Goal: Information Seeking & Learning: Learn about a topic

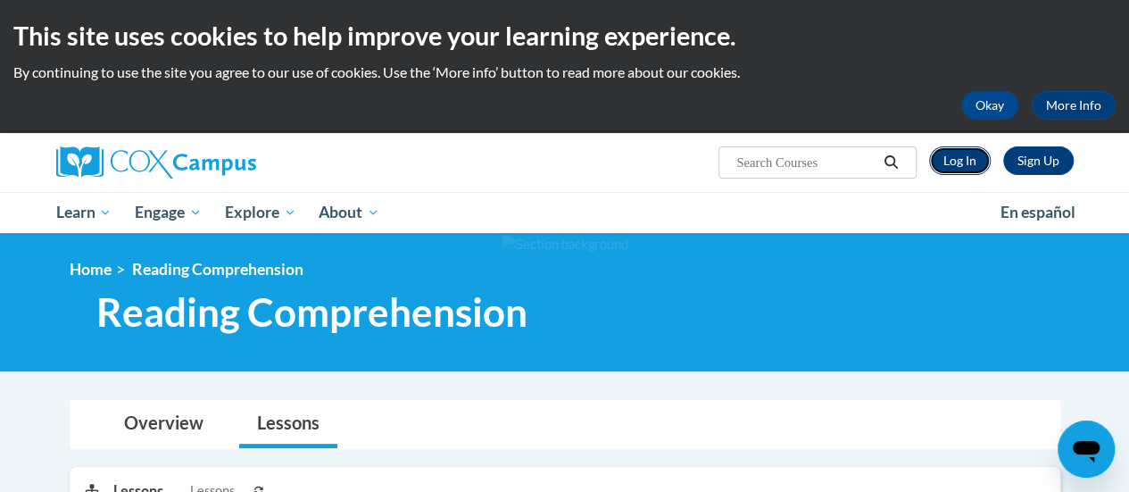
click at [975, 159] on link "Log In" at bounding box center [960, 160] width 62 height 29
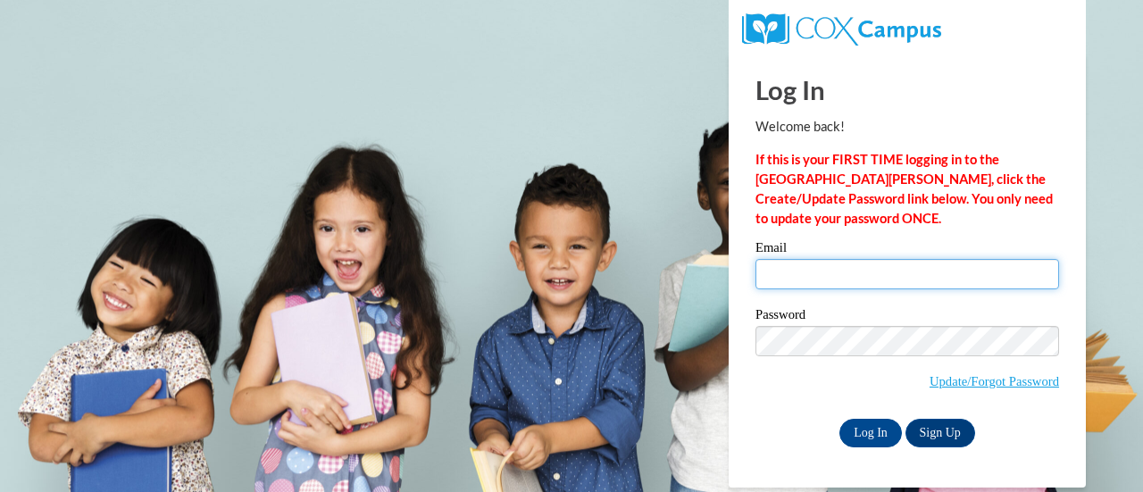
click at [854, 267] on input "Email" at bounding box center [907, 274] width 304 height 30
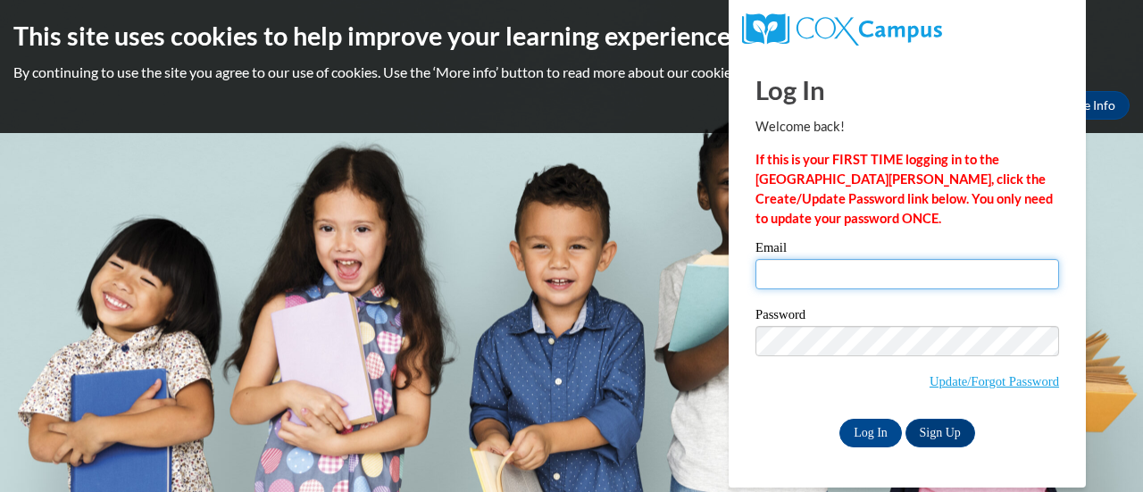
type input "[PERSON_NAME][EMAIL_ADDRESS][PERSON_NAME][DOMAIN_NAME]"
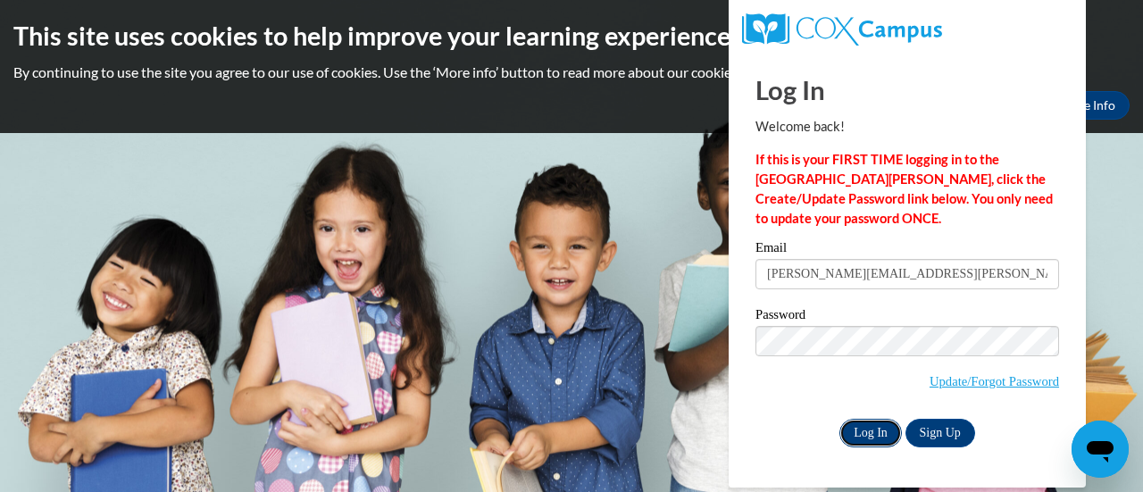
click at [869, 432] on input "Log In" at bounding box center [870, 433] width 62 height 29
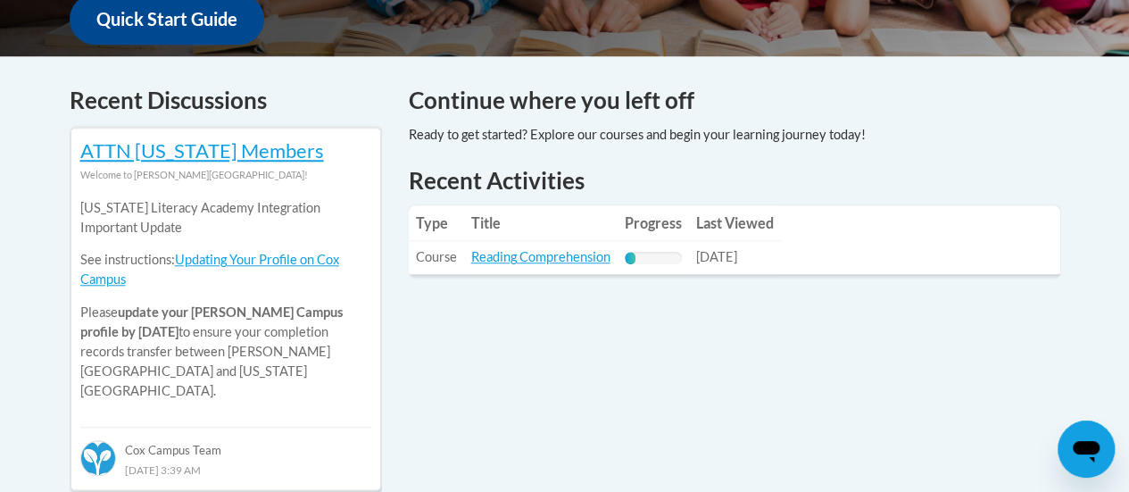
scroll to position [707, 0]
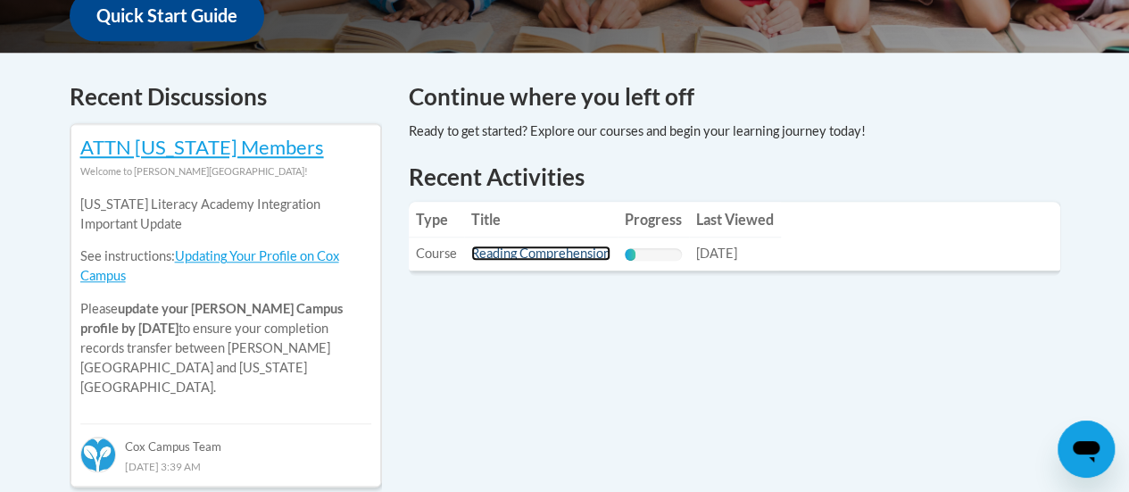
click at [566, 254] on link "Reading Comprehension" at bounding box center [540, 252] width 139 height 15
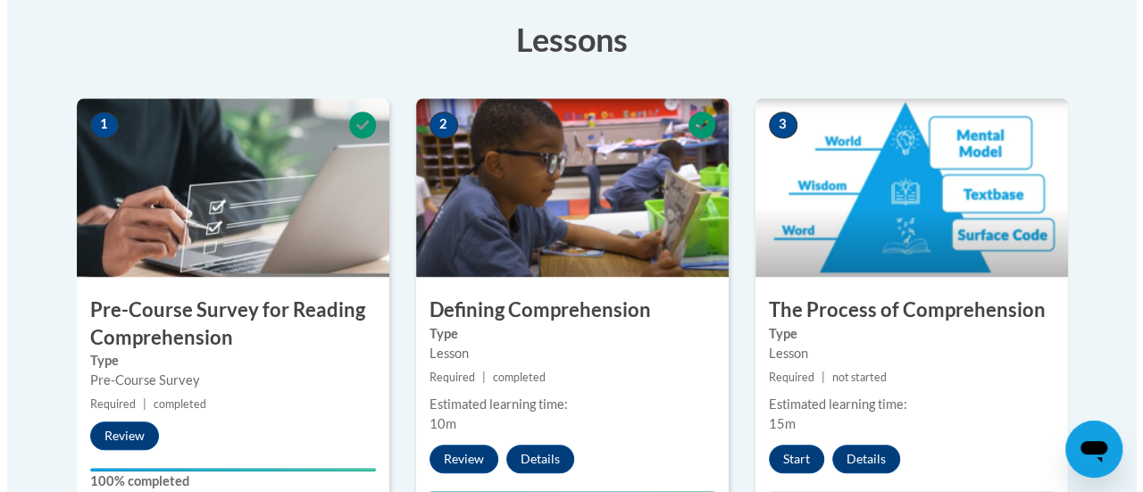
scroll to position [505, 0]
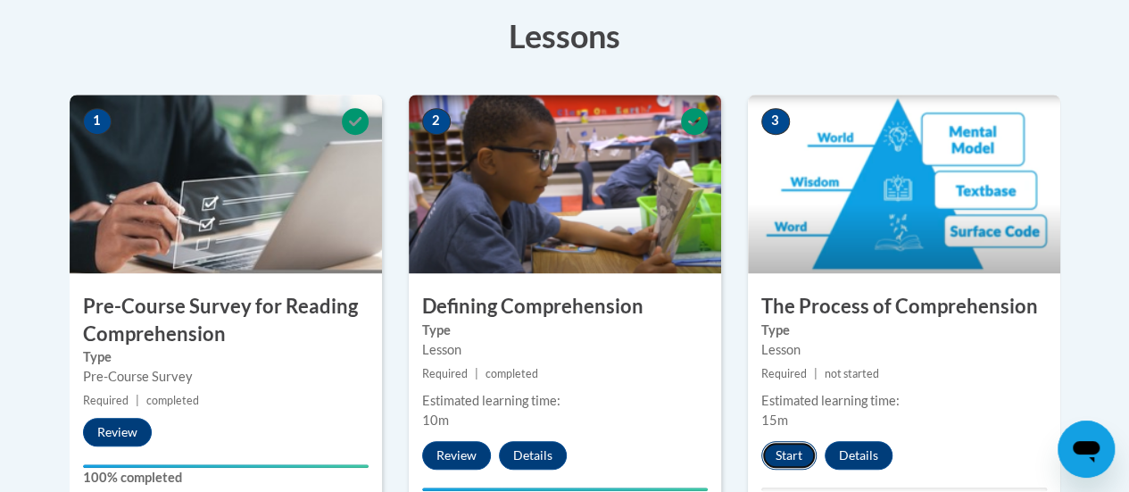
click at [794, 449] on button "Start" at bounding box center [788, 455] width 55 height 29
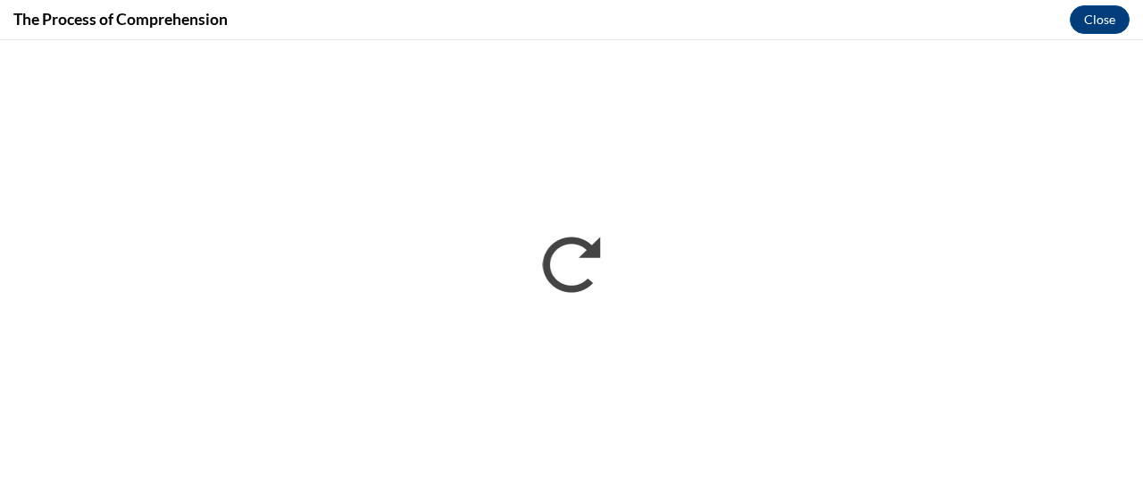
scroll to position [0, 0]
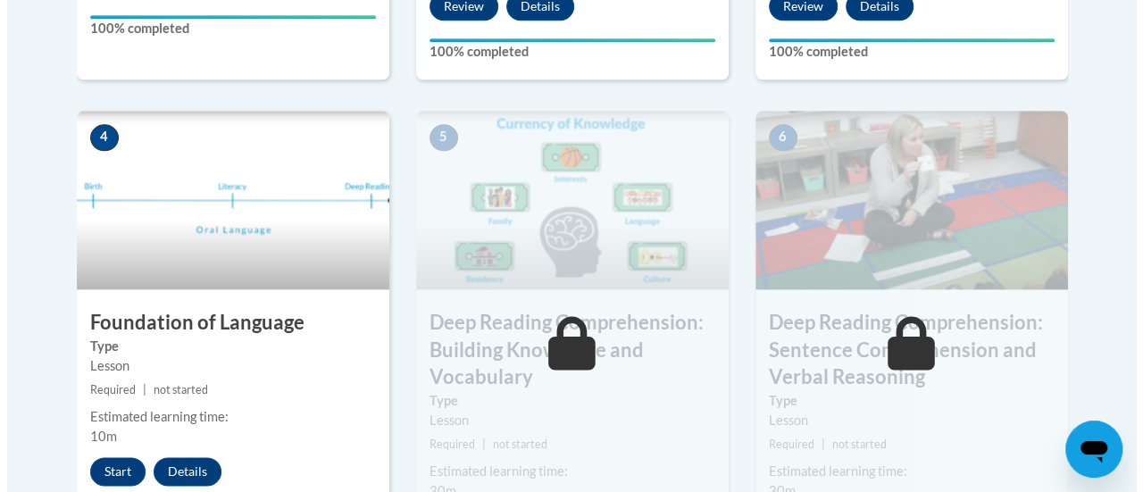
scroll to position [982, 0]
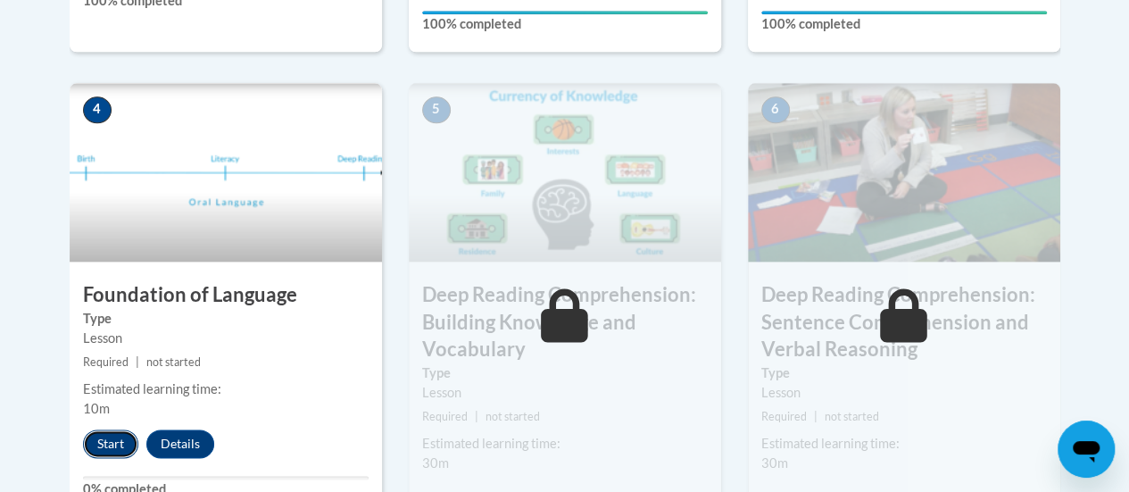
click at [124, 442] on button "Start" at bounding box center [110, 443] width 55 height 29
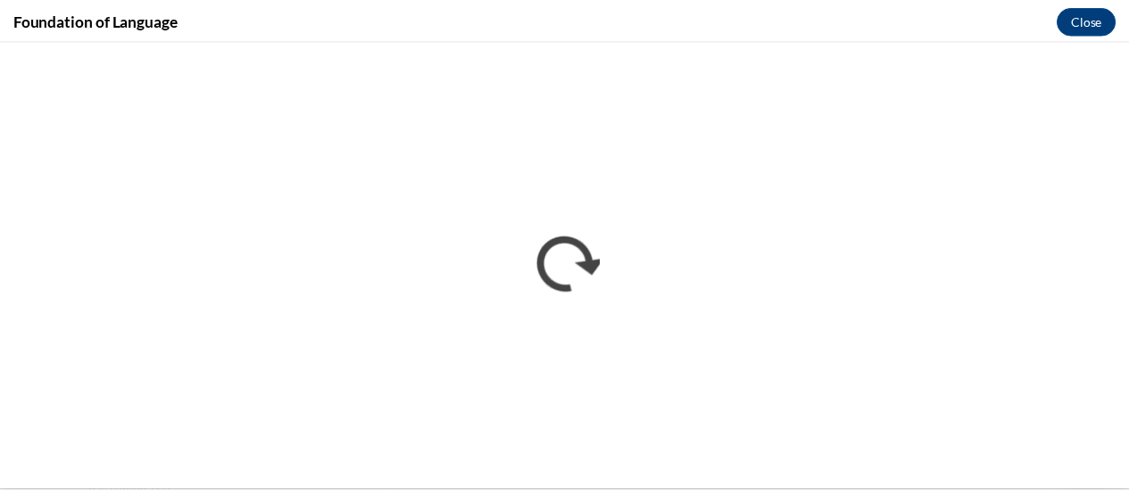
scroll to position [0, 0]
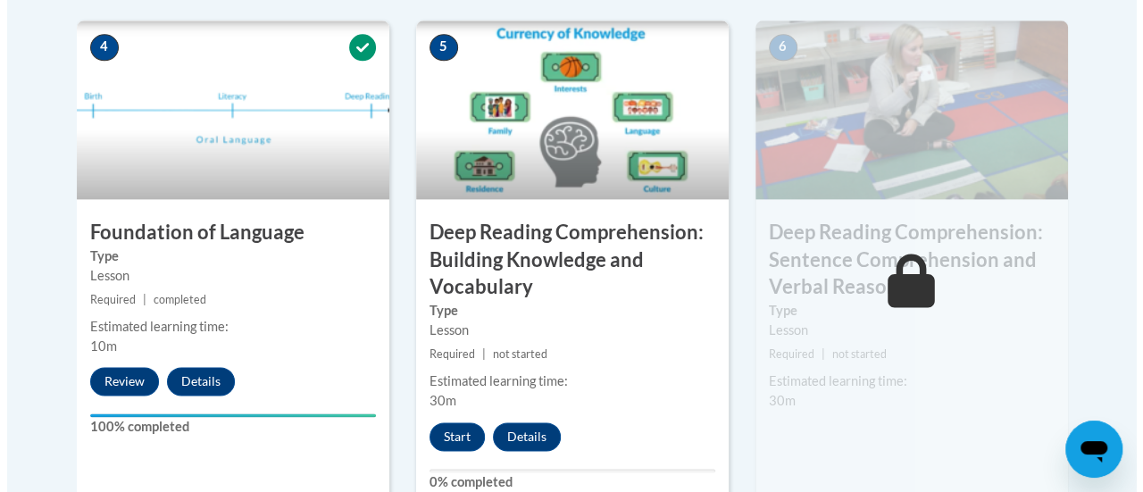
scroll to position [1071, 0]
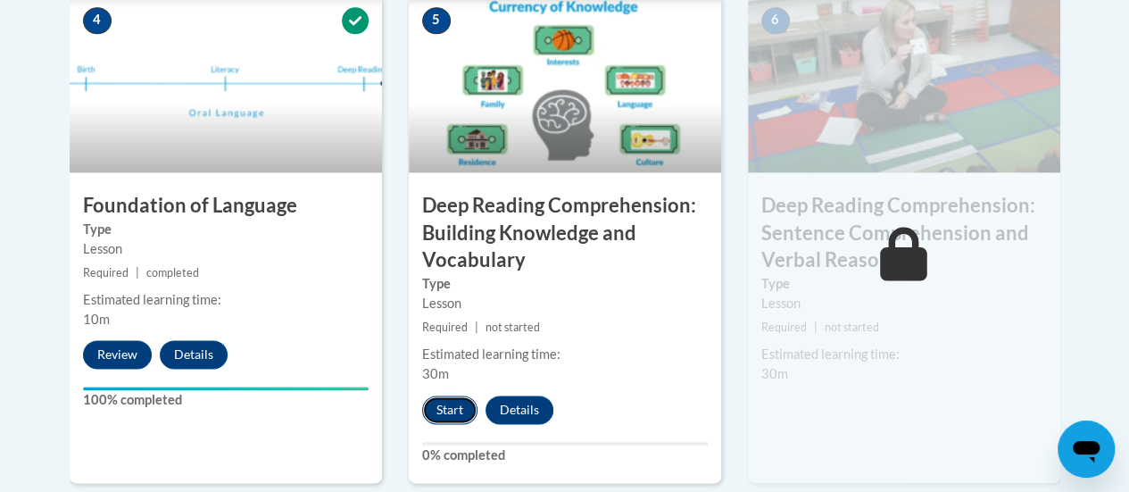
click at [441, 408] on button "Start" at bounding box center [449, 409] width 55 height 29
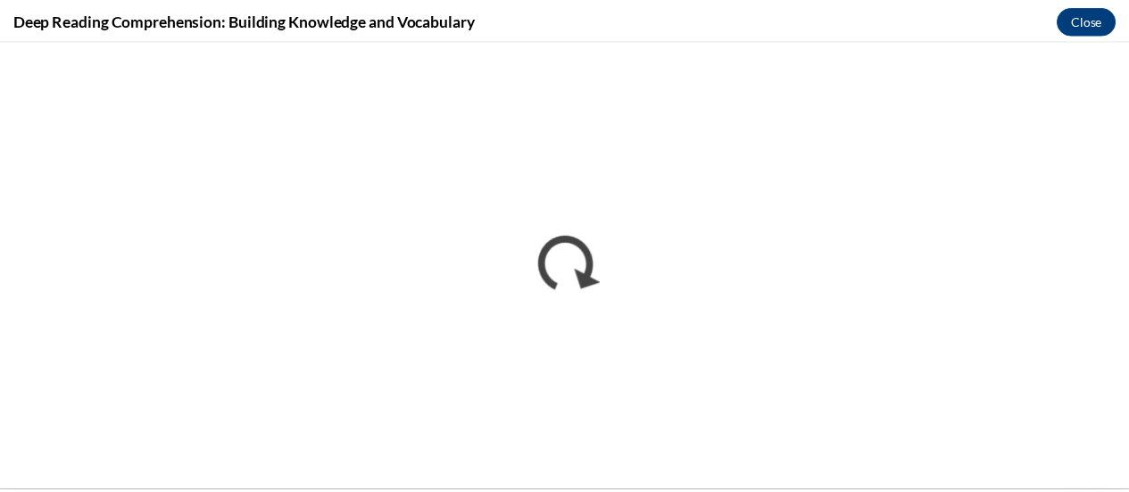
scroll to position [0, 0]
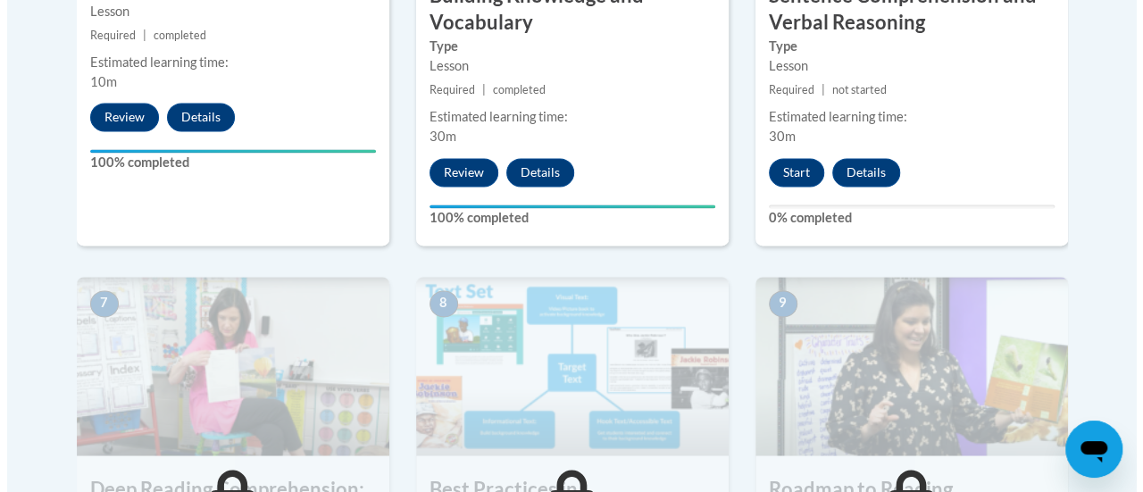
scroll to position [1160, 0]
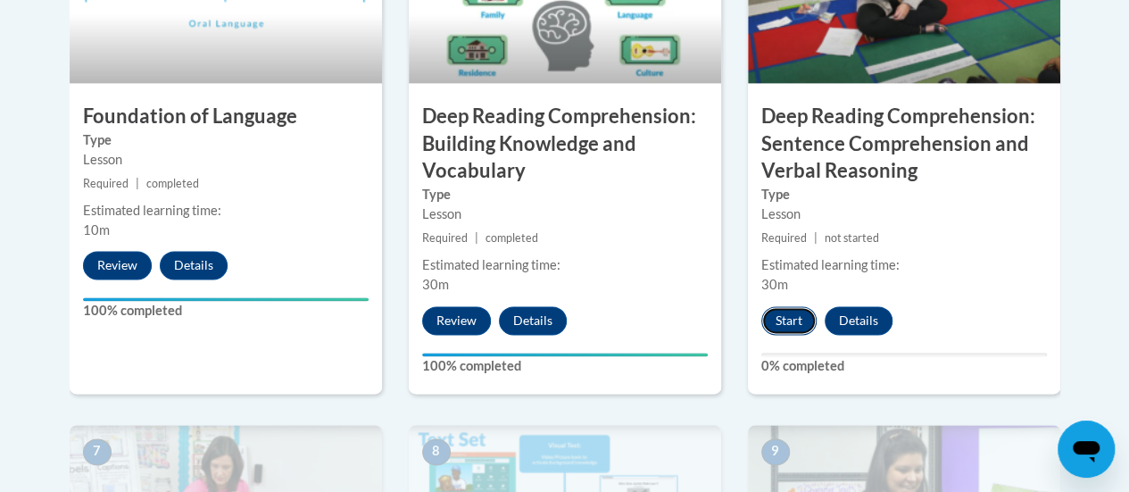
click at [792, 308] on button "Start" at bounding box center [788, 320] width 55 height 29
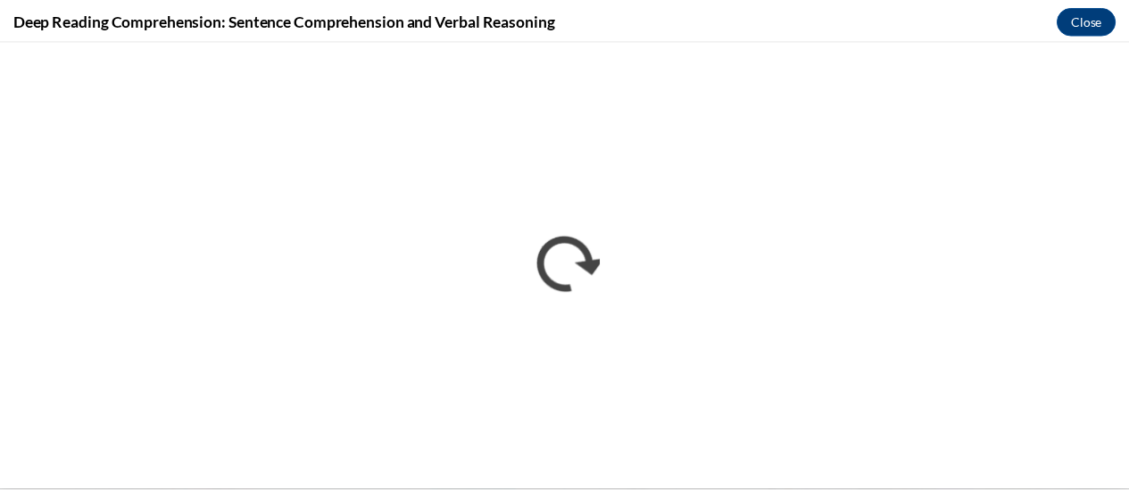
scroll to position [0, 0]
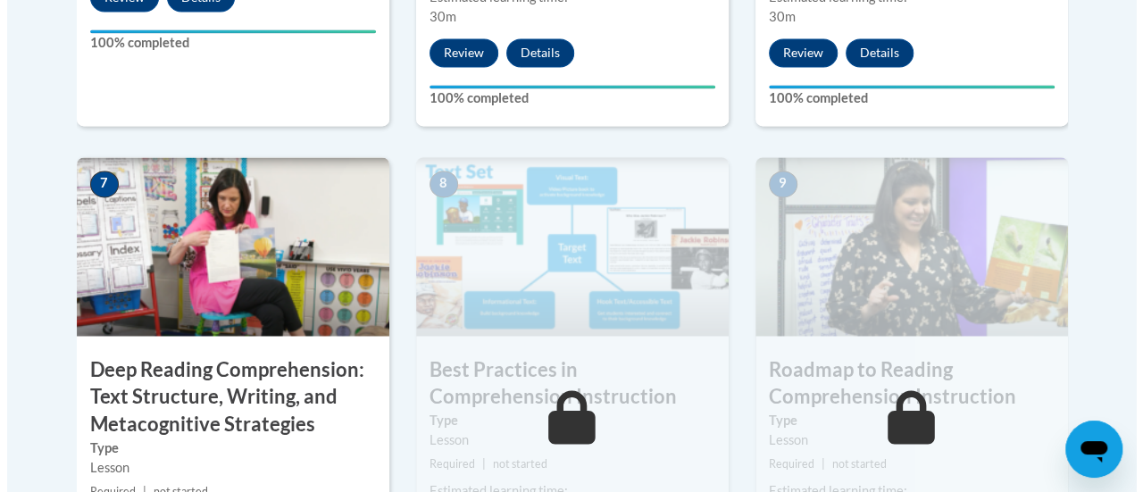
scroll to position [1518, 0]
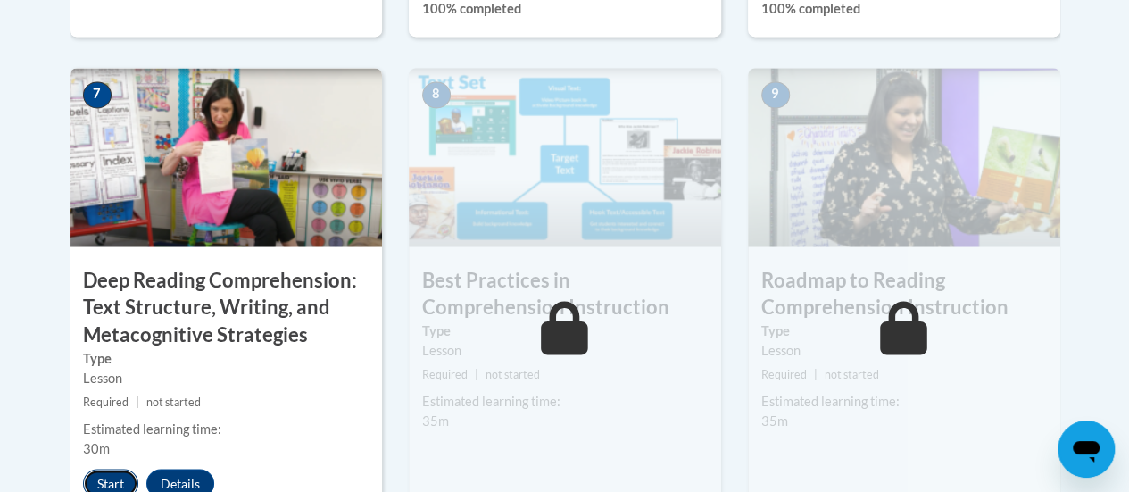
click at [122, 474] on button "Start" at bounding box center [110, 483] width 55 height 29
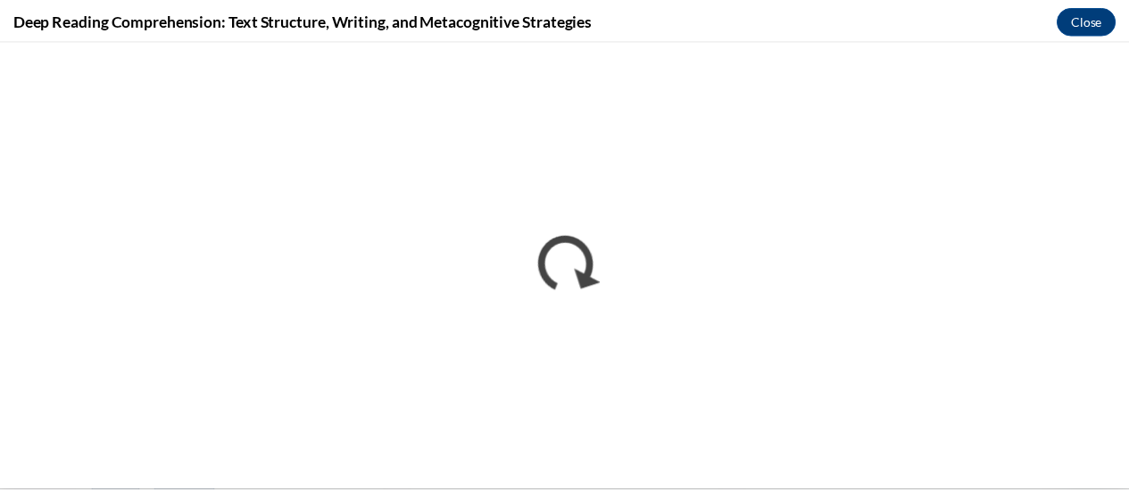
scroll to position [0, 0]
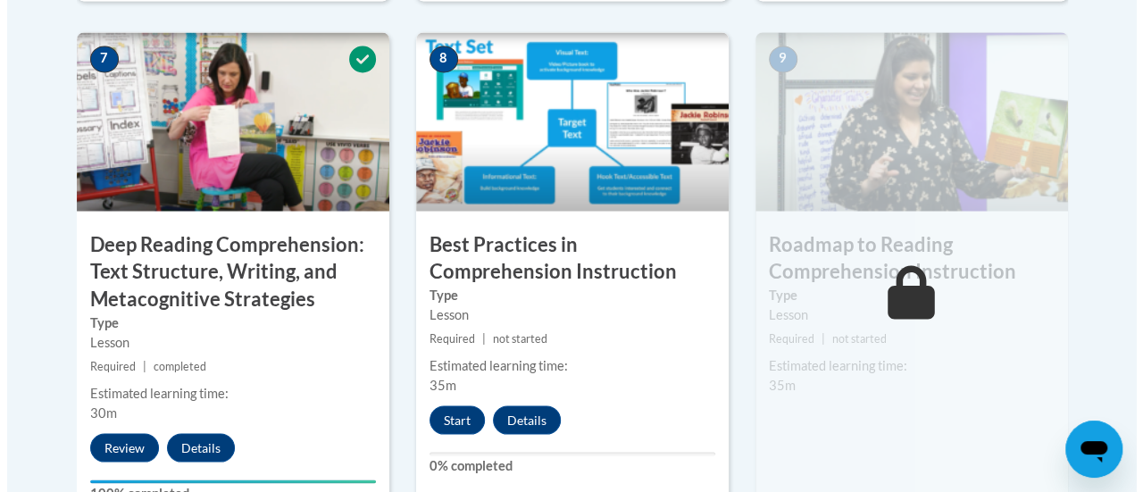
scroll to position [1552, 0]
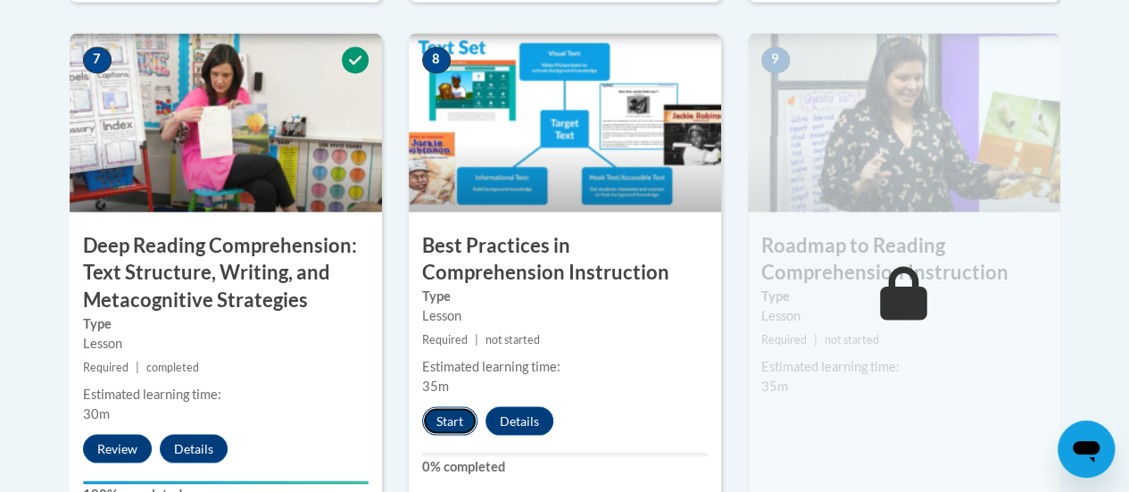
click at [445, 412] on button "Start" at bounding box center [449, 420] width 55 height 29
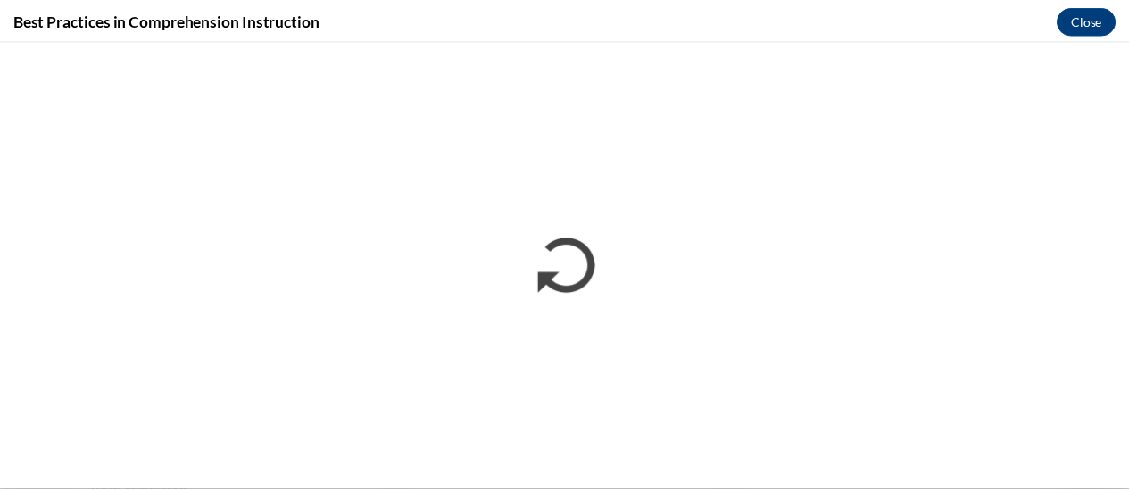
scroll to position [0, 0]
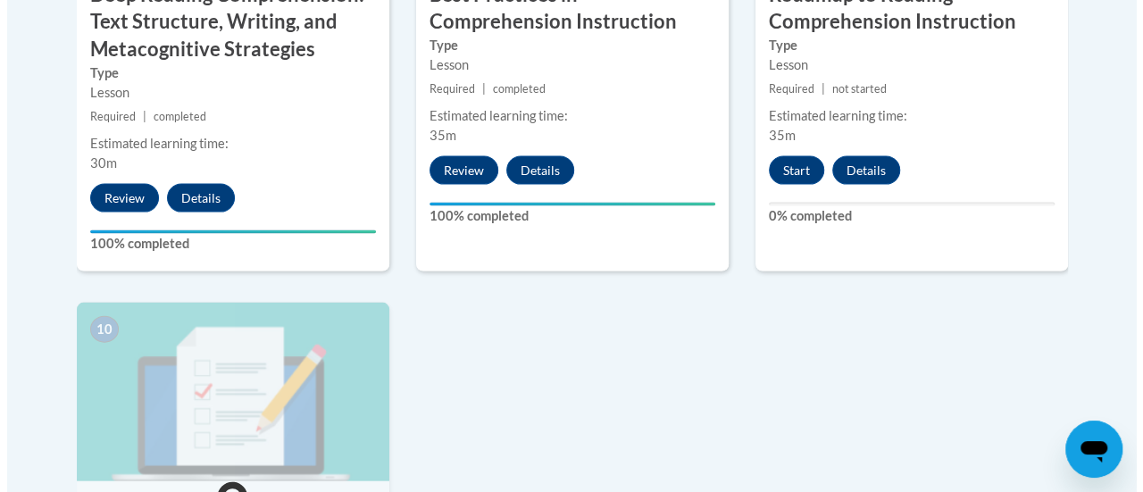
scroll to position [1785, 0]
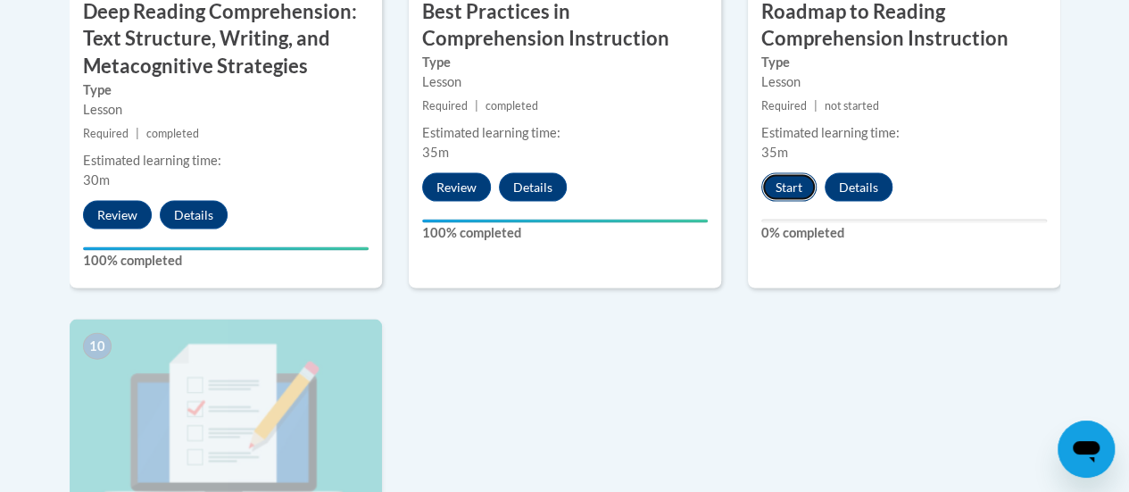
click at [786, 188] on button "Start" at bounding box center [788, 187] width 55 height 29
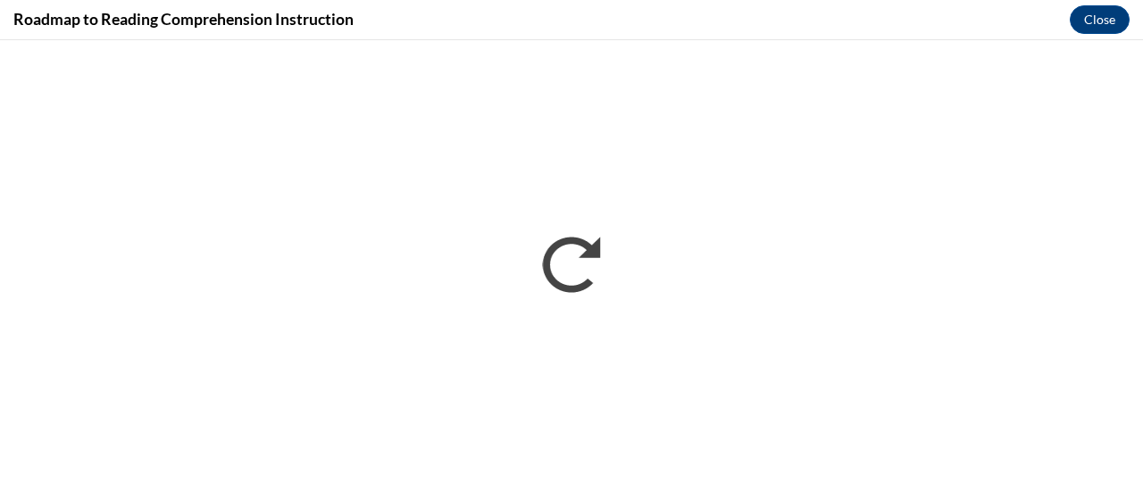
scroll to position [0, 0]
